Goal: Navigation & Orientation: Find specific page/section

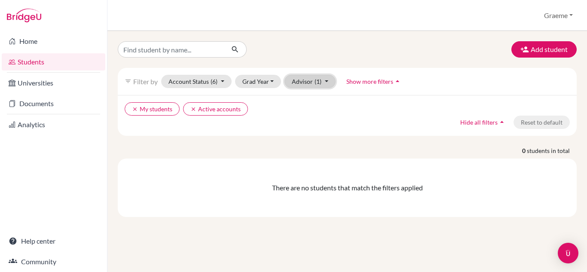
click at [324, 84] on button "Advisor (1)" at bounding box center [309, 81] width 51 height 13
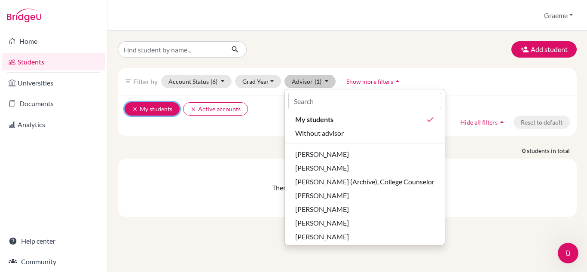
click at [132, 109] on icon "clear" at bounding box center [135, 109] width 6 height 6
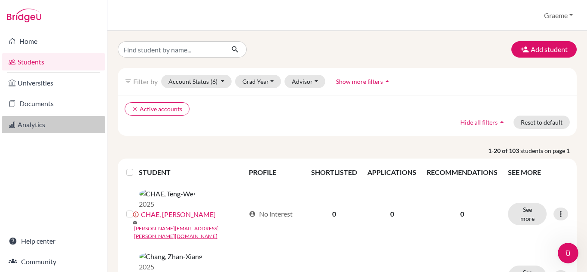
click at [36, 127] on link "Analytics" at bounding box center [53, 124] width 103 height 17
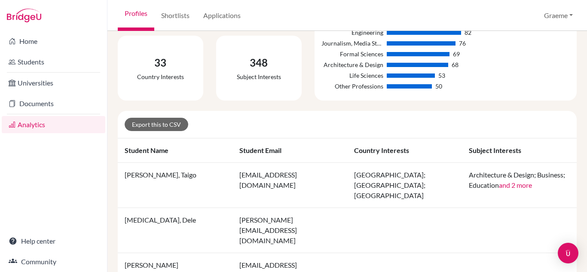
scroll to position [119, 0]
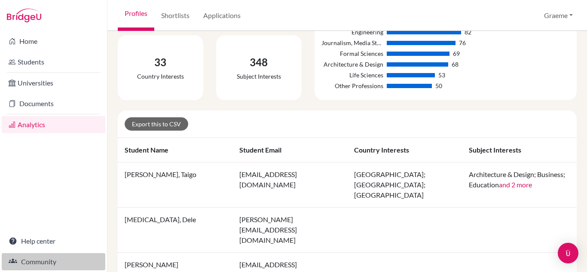
click at [44, 261] on link "Community" at bounding box center [53, 261] width 103 height 17
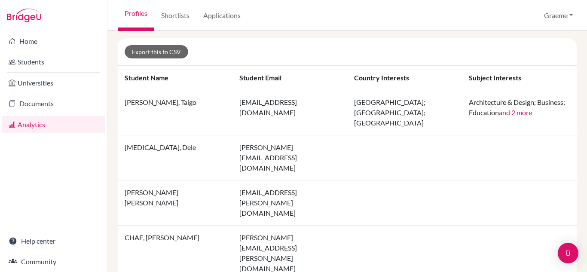
scroll to position [0, 0]
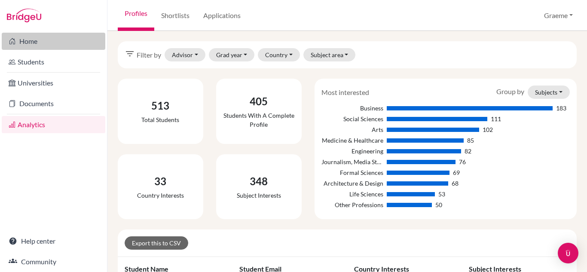
click at [36, 40] on link "Home" at bounding box center [53, 41] width 103 height 17
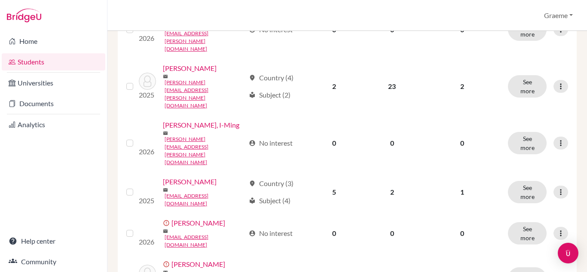
scroll to position [724, 0]
